Goal: Navigation & Orientation: Find specific page/section

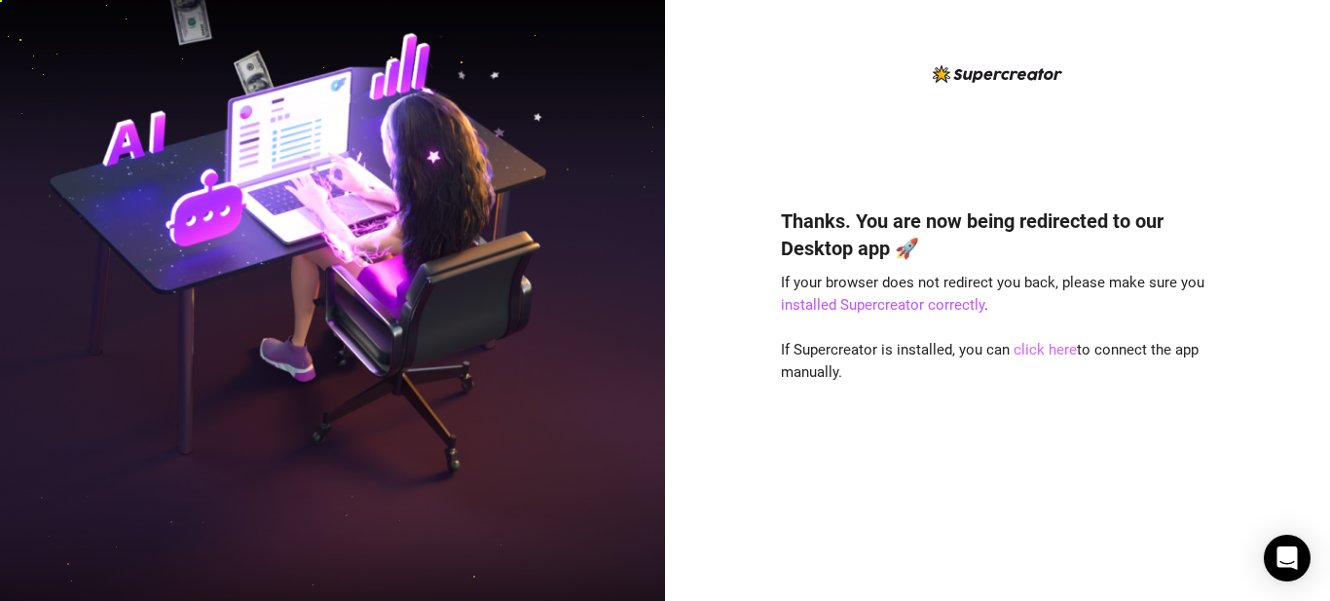
click at [1025, 352] on link "click here" at bounding box center [1045, 350] width 63 height 18
click at [1030, 354] on link "click here" at bounding box center [1045, 350] width 63 height 18
click at [1048, 353] on link "click here" at bounding box center [1045, 350] width 63 height 18
